Goal: Task Accomplishment & Management: Use online tool/utility

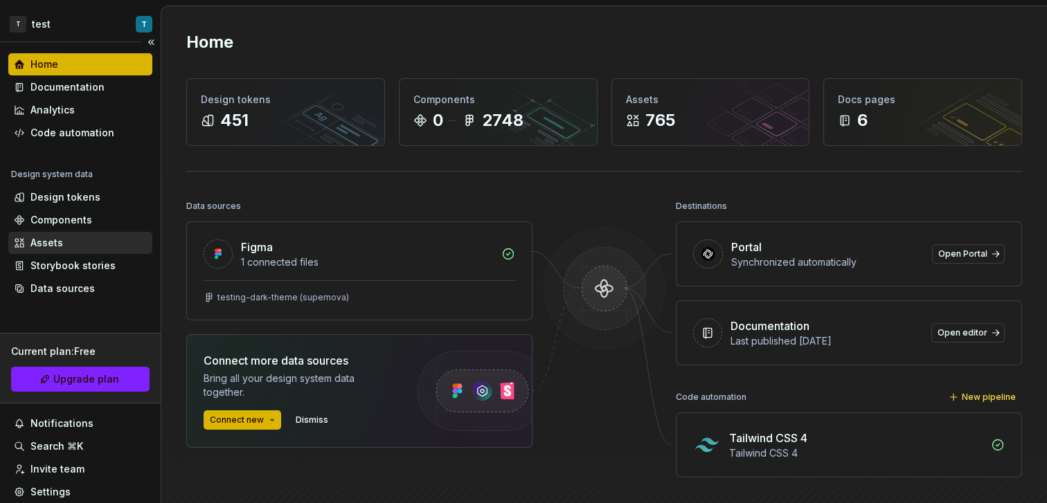
scroll to position [37, 0]
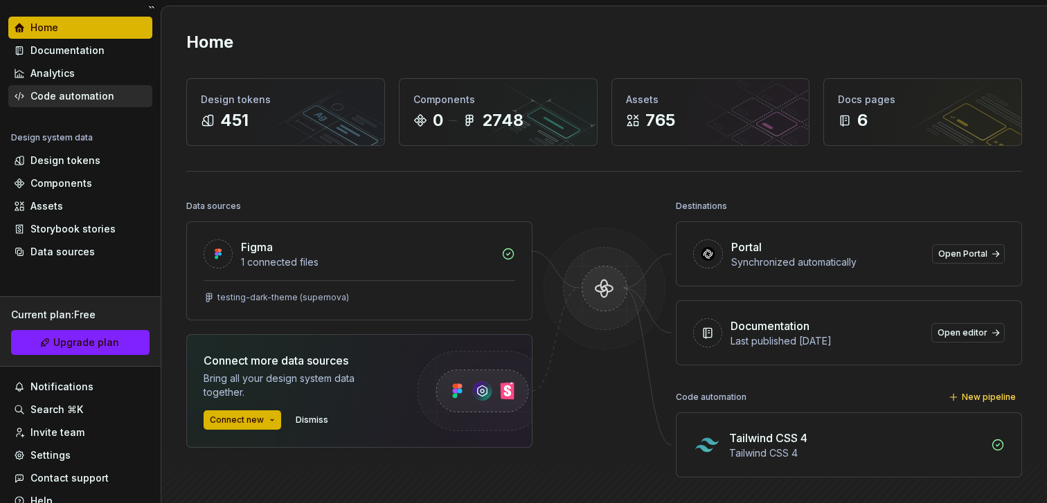
click at [90, 102] on div "Code automation" at bounding box center [72, 96] width 84 height 14
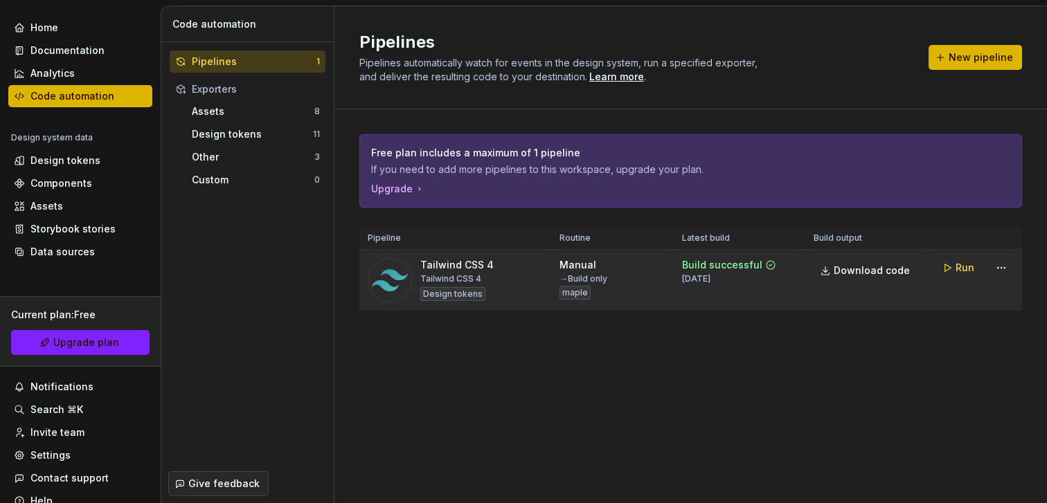
click at [825, 292] on td "Download code" at bounding box center [866, 281] width 122 height 62
click at [1002, 267] on html "T test T Home Documentation Analytics Code automation Design system data Design…" at bounding box center [523, 251] width 1047 height 503
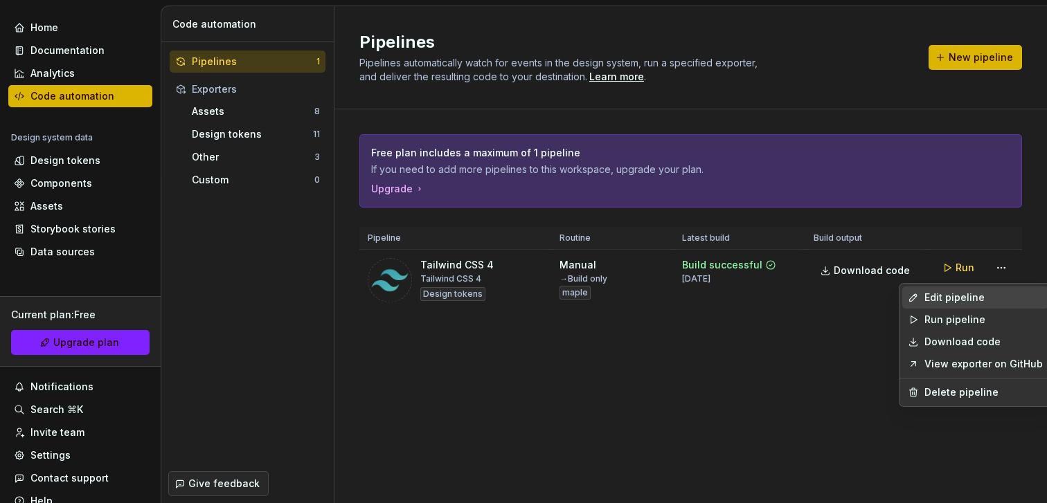
click at [961, 301] on div "Edit pipeline" at bounding box center [983, 298] width 118 height 14
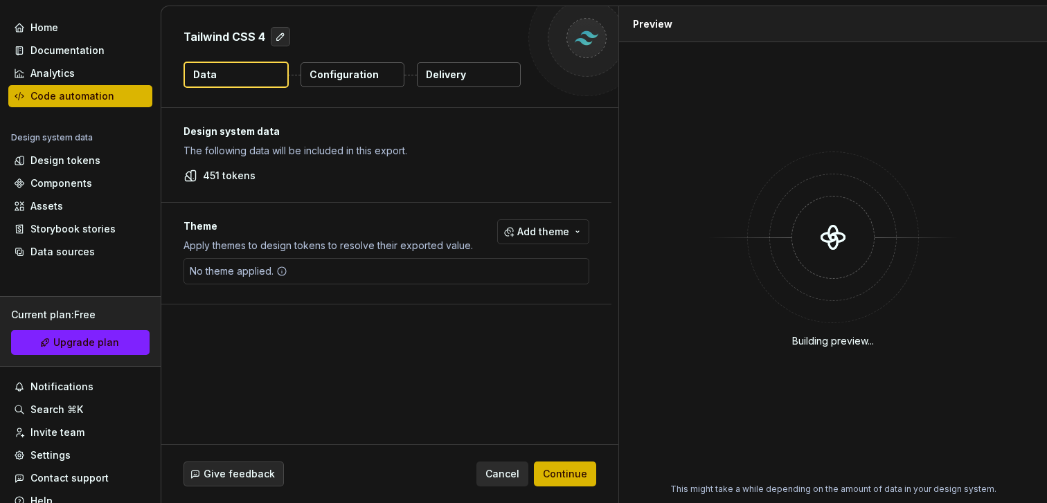
click at [445, 72] on p "Delivery" at bounding box center [446, 75] width 40 height 14
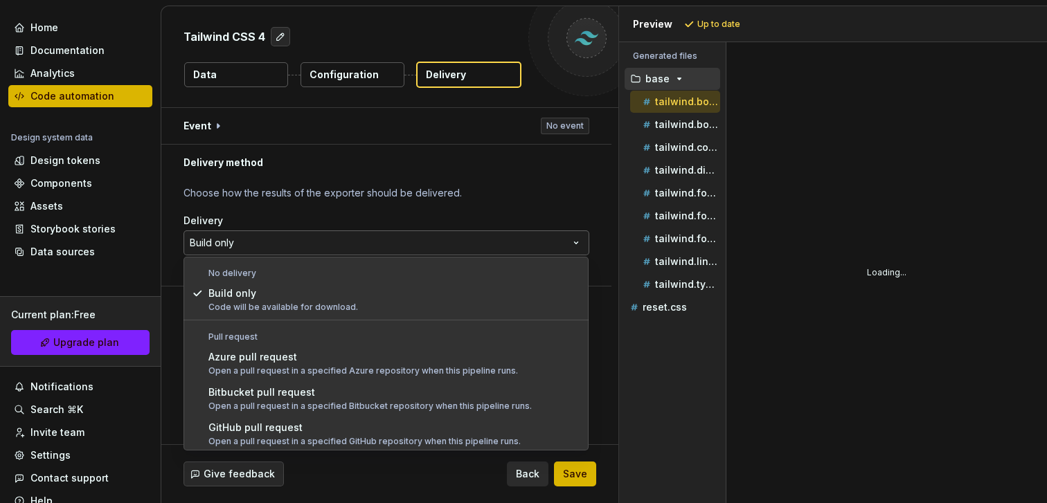
click at [309, 251] on html "**********" at bounding box center [523, 251] width 1047 height 503
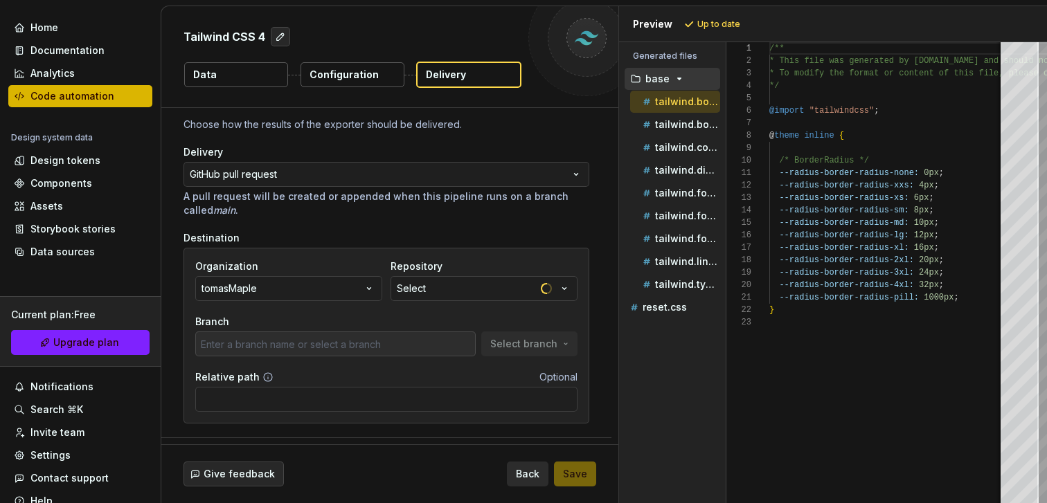
scroll to position [99, 0]
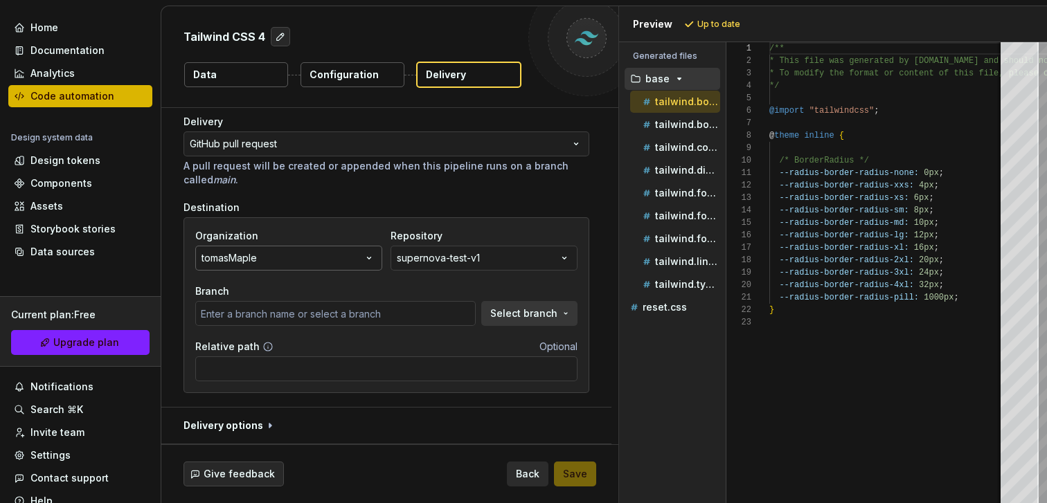
click at [309, 263] on button "tomasMaple" at bounding box center [288, 258] width 187 height 25
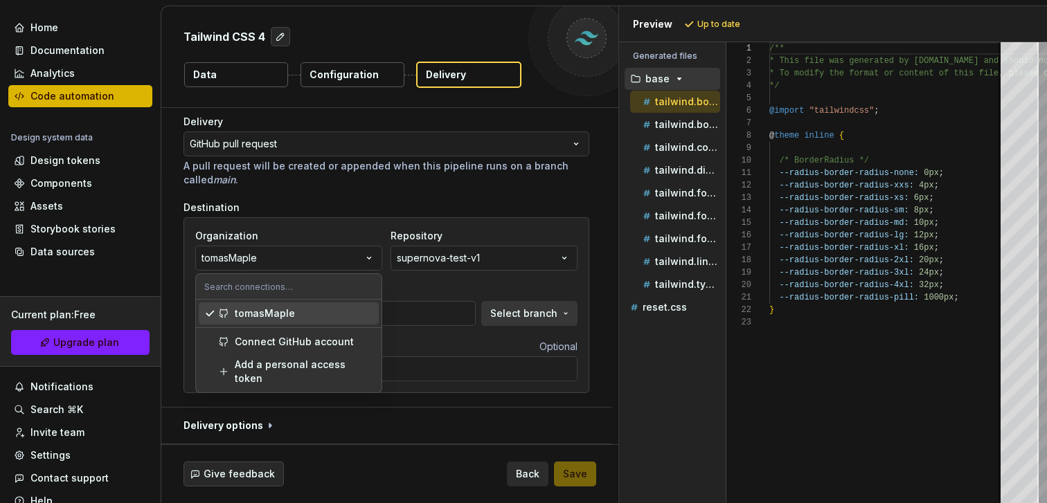
type input "main"
click at [335, 212] on div "Destination" at bounding box center [386, 208] width 406 height 14
